Goal: Information Seeking & Learning: Find specific fact

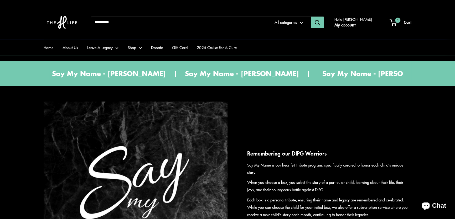
scroll to position [573, 0]
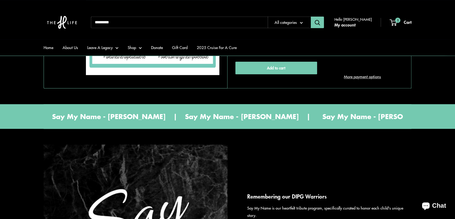
click at [141, 18] on input "Search..." at bounding box center [179, 23] width 177 height 12
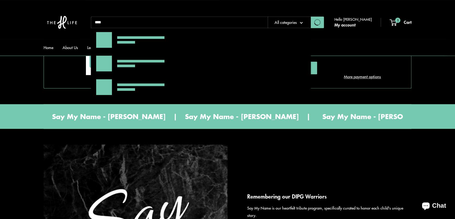
type input "****"
click at [311, 17] on button "Search" at bounding box center [317, 23] width 13 height 12
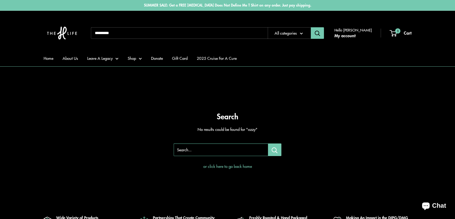
click at [134, 35] on input "Search..." at bounding box center [179, 33] width 177 height 12
type input "****"
click at [311, 27] on button "Search" at bounding box center [317, 33] width 13 height 12
click at [107, 31] on input "Search..." at bounding box center [179, 33] width 177 height 12
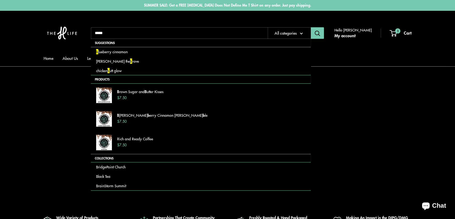
type input "*****"
click at [311, 27] on button "Search" at bounding box center [317, 33] width 13 height 12
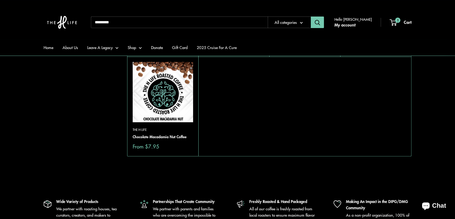
scroll to position [167, 0]
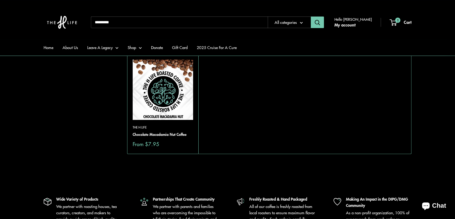
click at [164, 85] on img at bounding box center [163, 90] width 60 height 60
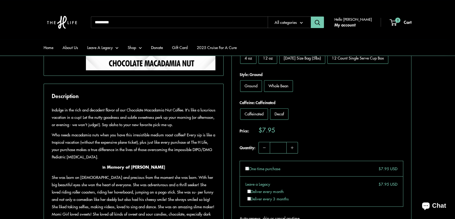
scroll to position [239, 0]
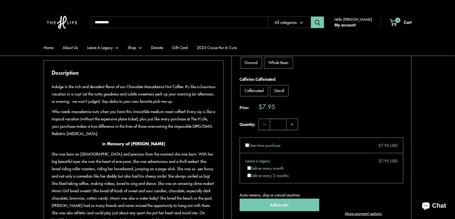
click at [159, 23] on input "Search..." at bounding box center [179, 23] width 177 height 12
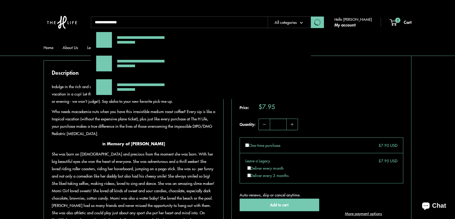
type input "**********"
click at [311, 17] on button "Search" at bounding box center [317, 23] width 13 height 12
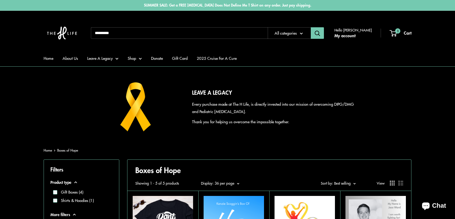
scroll to position [310, 0]
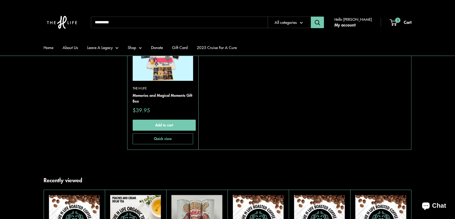
click at [143, 24] on input "Search..." at bounding box center [179, 23] width 177 height 12
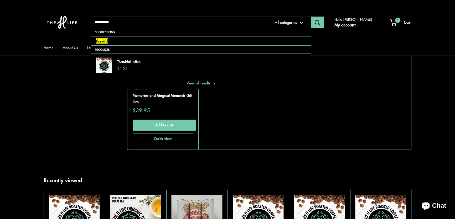
type input "********"
click at [311, 17] on button "Search" at bounding box center [317, 23] width 13 height 12
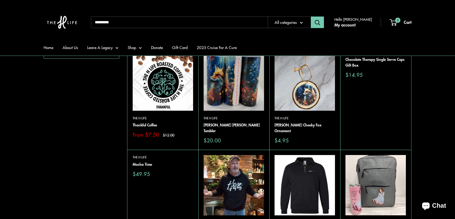
scroll to position [48, 0]
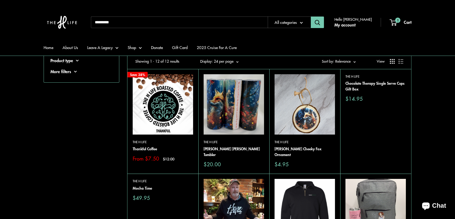
click at [158, 102] on img at bounding box center [163, 104] width 60 height 60
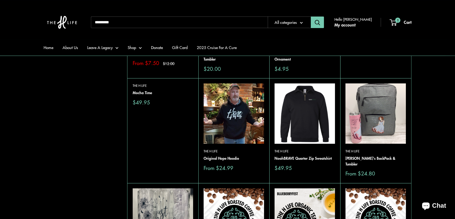
scroll to position [286, 0]
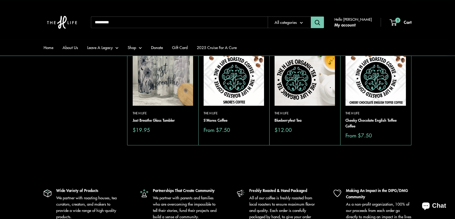
click at [0, 0] on img at bounding box center [0, 0] width 0 height 0
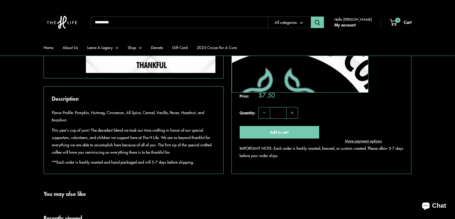
scroll to position [310, 0]
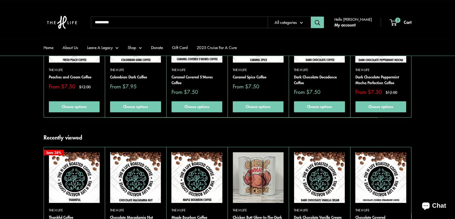
scroll to position [502, 0]
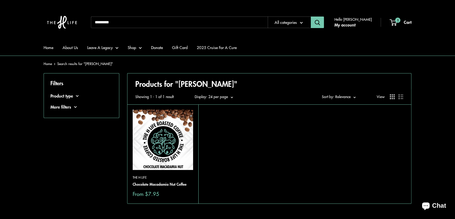
scroll to position [24, 0]
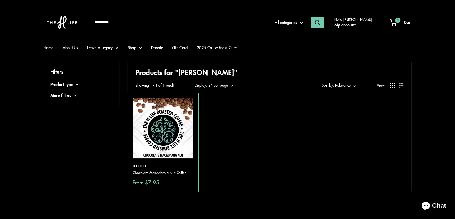
click at [170, 127] on img at bounding box center [163, 128] width 60 height 60
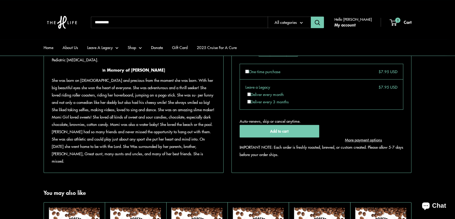
scroll to position [310, 0]
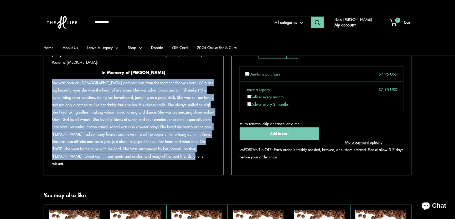
drag, startPoint x: 52, startPoint y: 97, endPoint x: 192, endPoint y: 172, distance: 158.7
click at [192, 168] on p "She was born on [DEMOGRAPHIC_DATA] and precious from the moment she was born. W…" at bounding box center [134, 123] width 164 height 89
copy span "She was born on Dec. 23, 2006 and precious from the moment she was born. With h…"
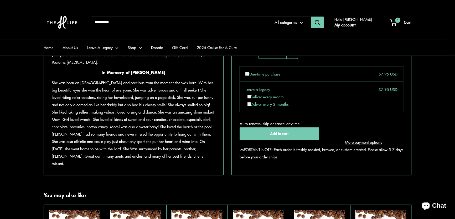
click at [215, 76] on p "I n Memory of Kaylan Hayward" at bounding box center [134, 73] width 164 height 8
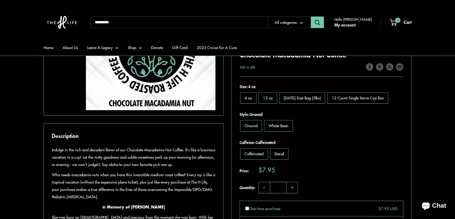
scroll to position [167, 0]
